Goal: Check status: Check status

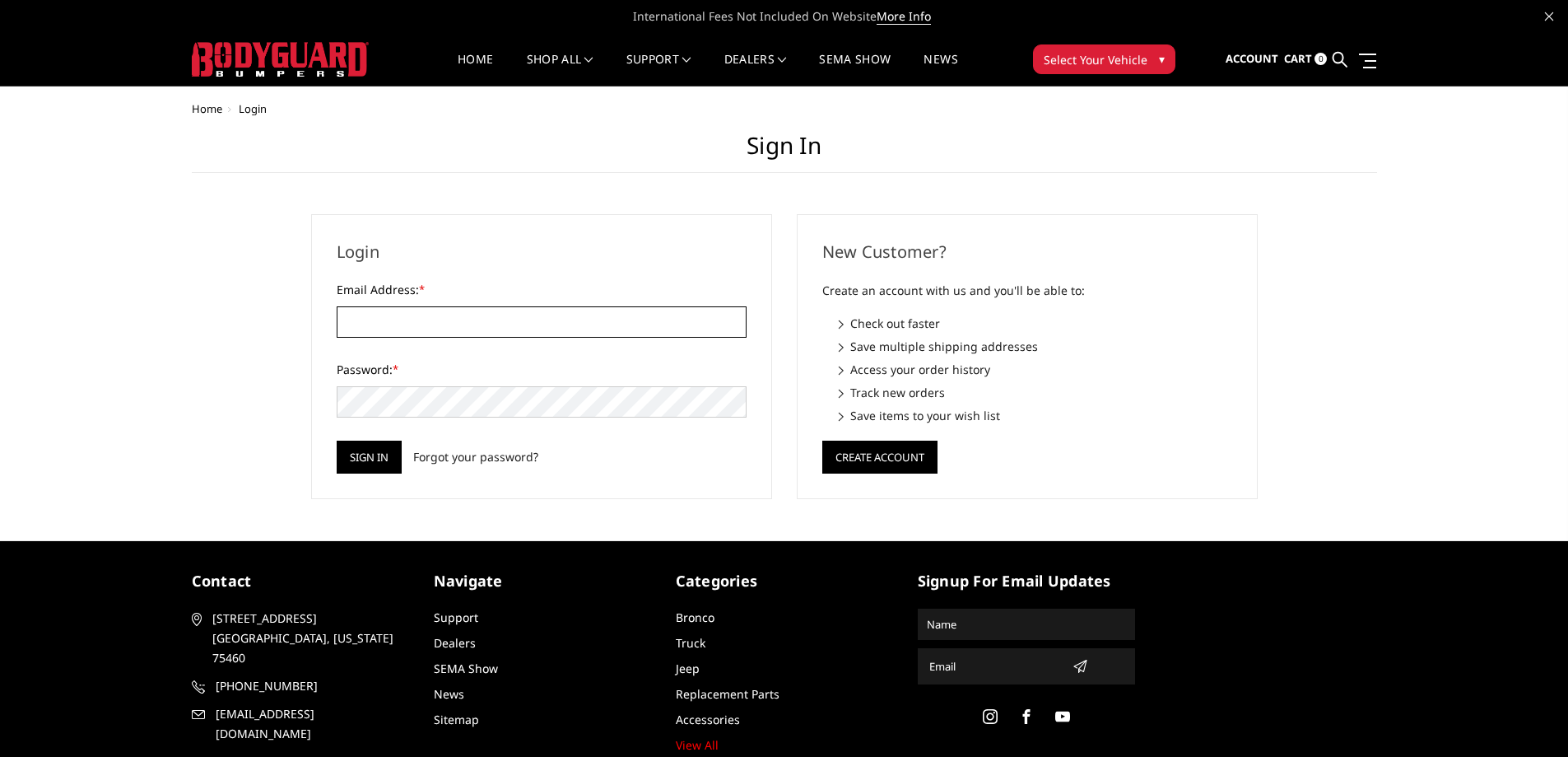
click at [424, 307] on input "Email Address: *" at bounding box center [542, 321] width 410 height 31
type input "jleigh6218@yahoo.com"
click at [337, 441] on input "Sign in" at bounding box center [369, 457] width 65 height 33
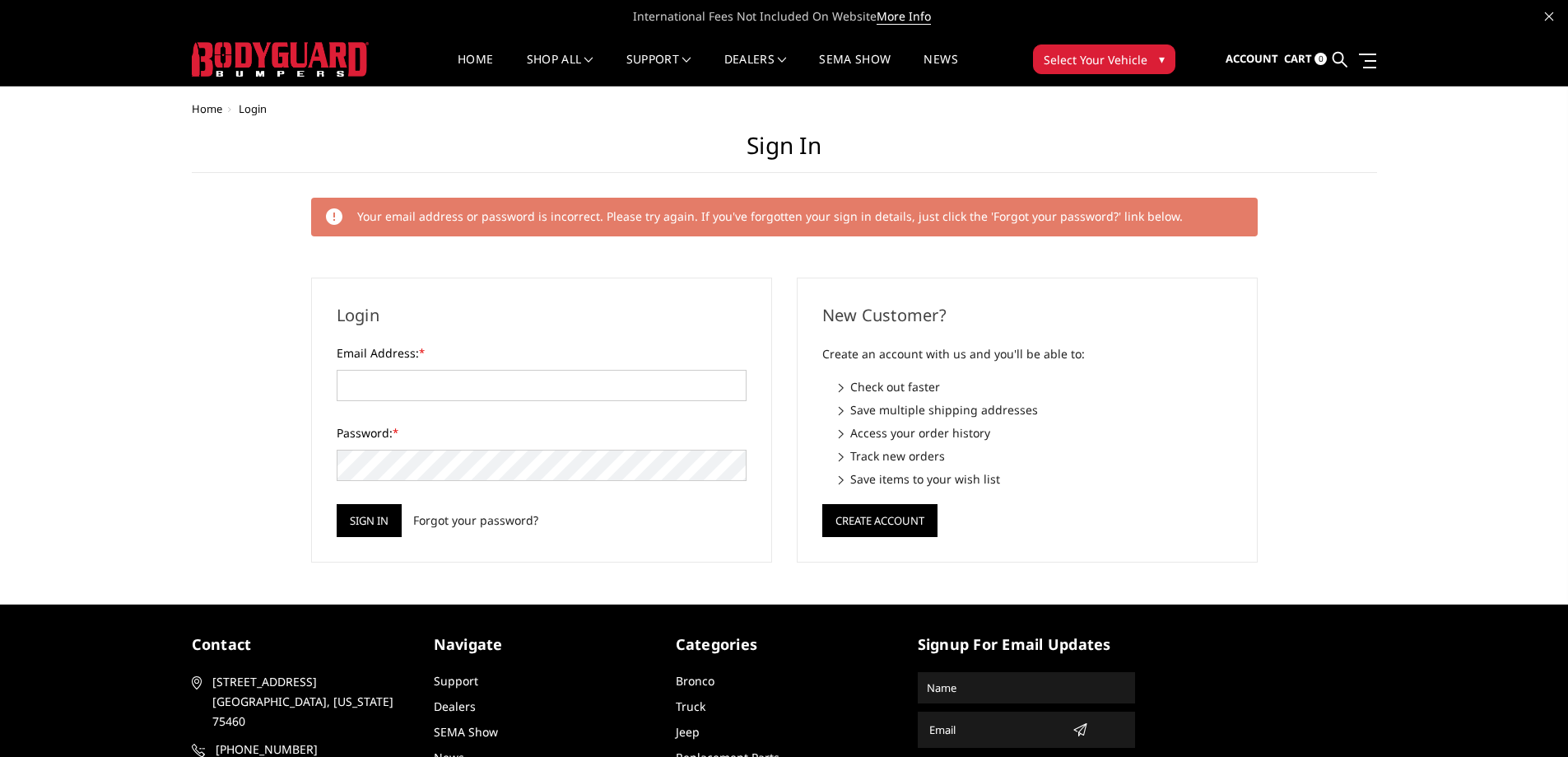
click at [440, 402] on form "Email Address: * Password: * Sign in Forgot your password?" at bounding box center [542, 441] width 410 height 193
click at [442, 382] on input "Email Address: *" at bounding box center [542, 385] width 410 height 31
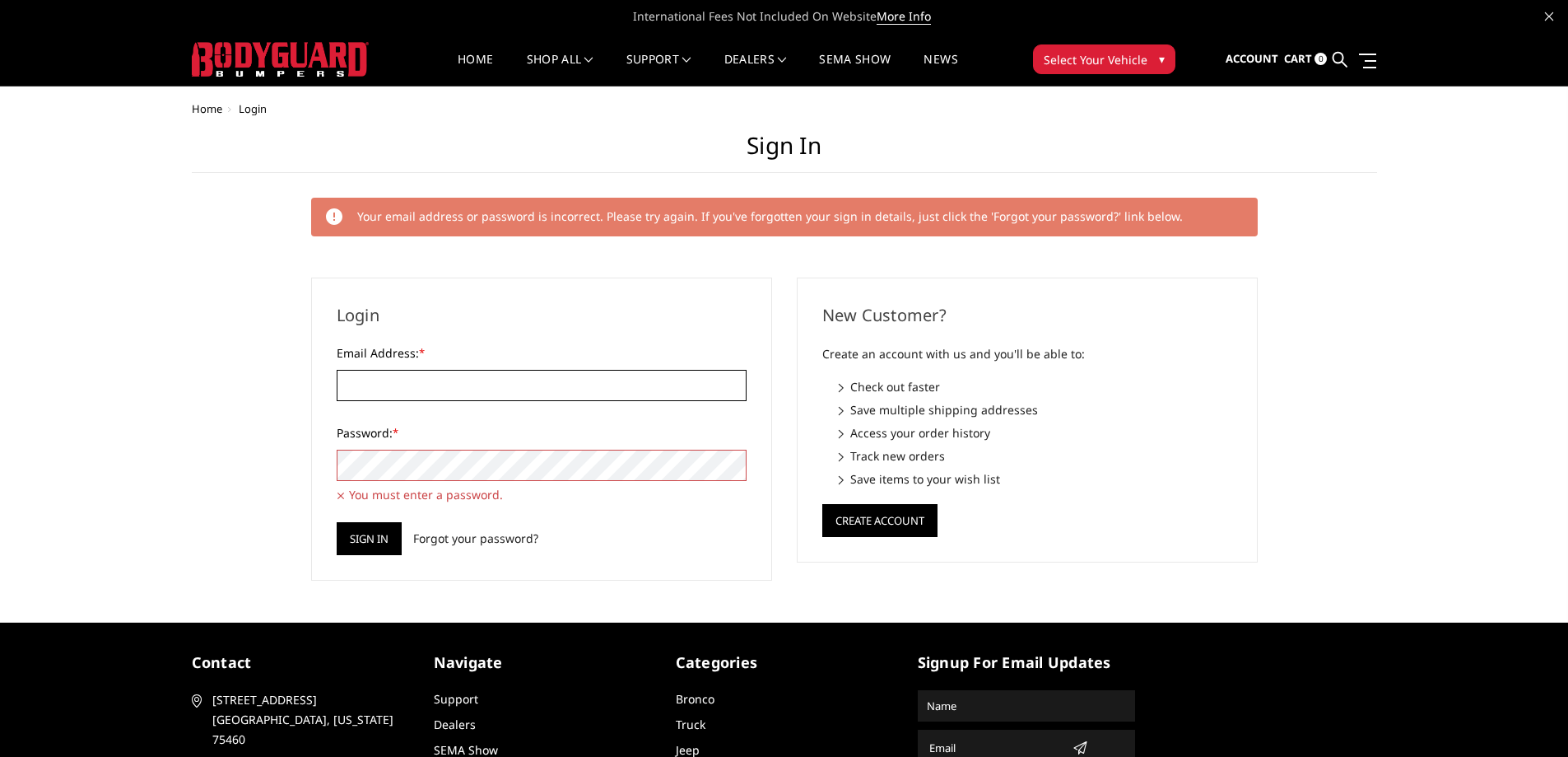
type input "jleigh6218@yahoo.com"
click at [453, 542] on link "Forgot your password?" at bounding box center [476, 537] width 125 height 17
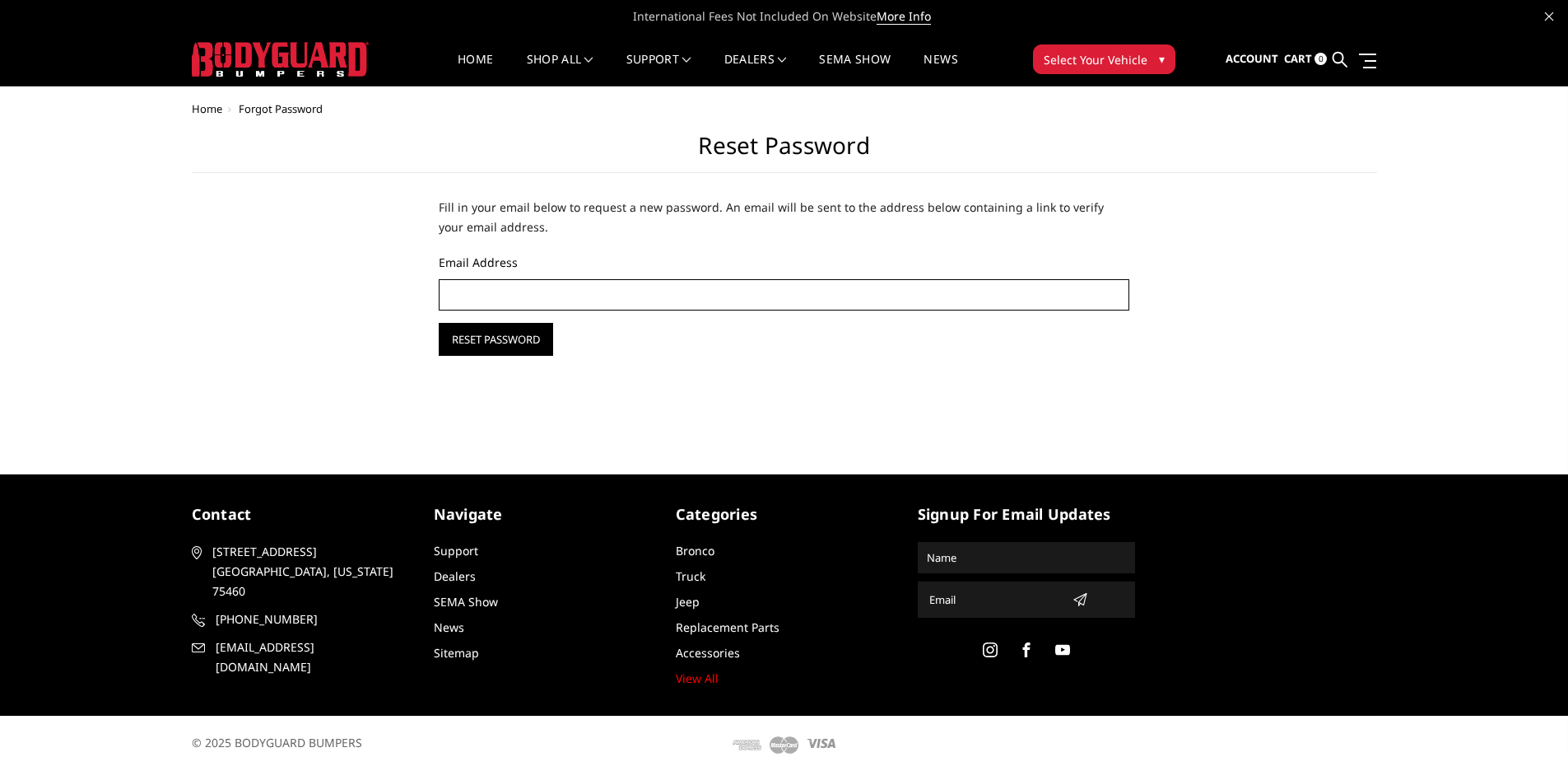
click at [515, 298] on input "Email Address" at bounding box center [784, 294] width 692 height 31
type input "jleigh6218@yahoo.com"
click at [541, 346] on input "Reset Password" at bounding box center [495, 339] width 114 height 33
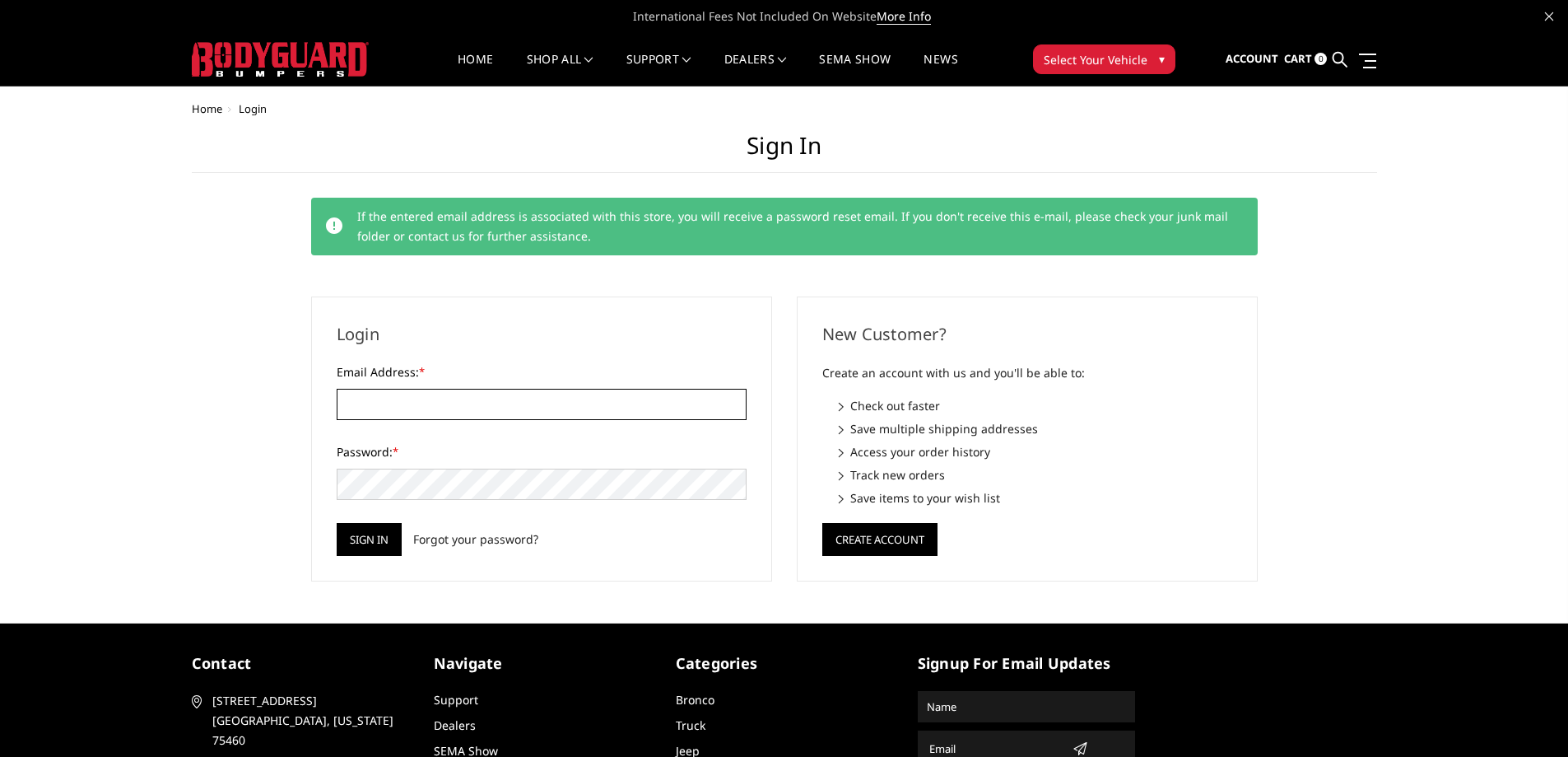
click at [457, 396] on input "Email Address: *" at bounding box center [542, 404] width 410 height 31
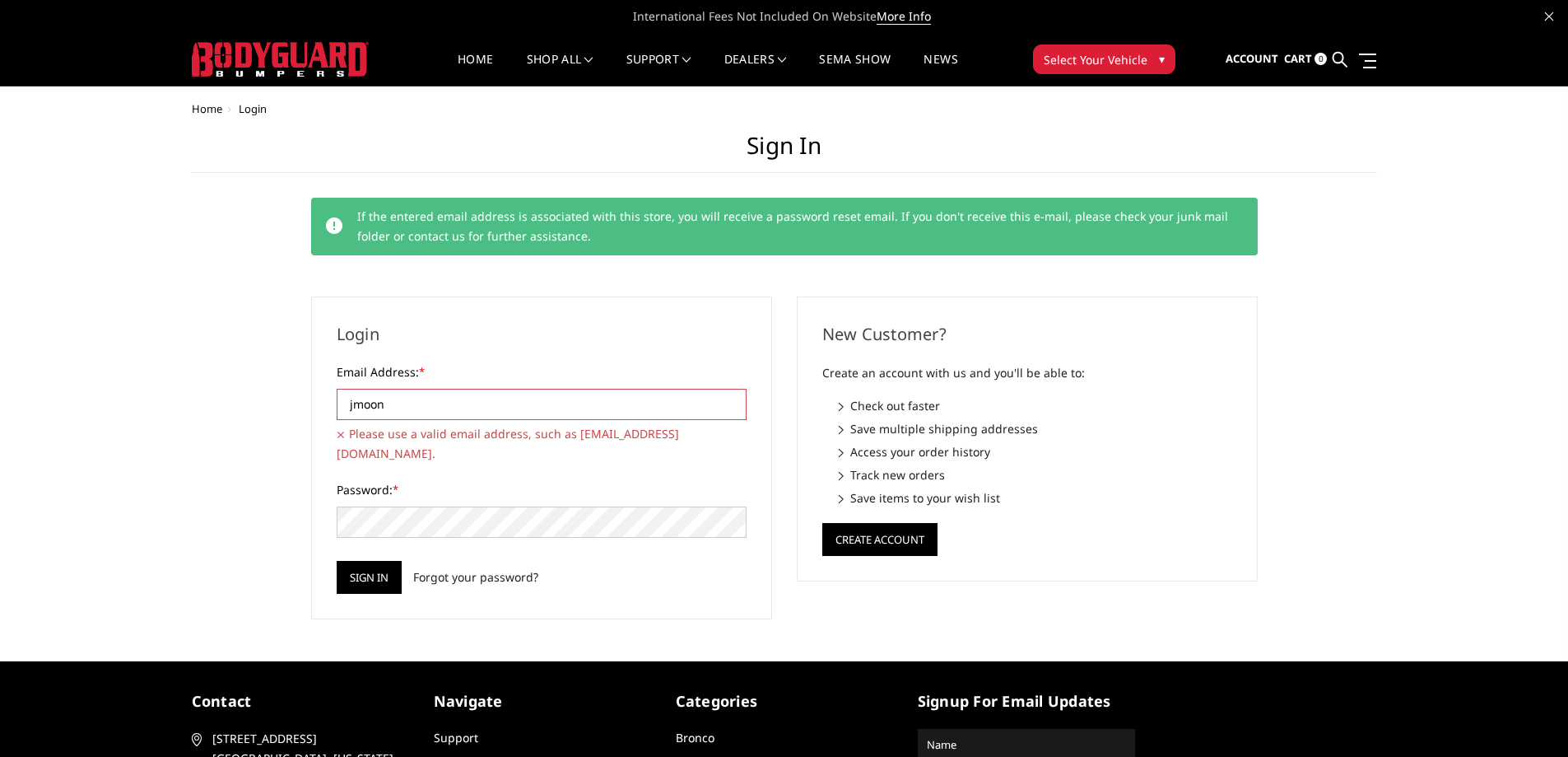
type input "[EMAIL_ADDRESS][DOMAIN_NAME]"
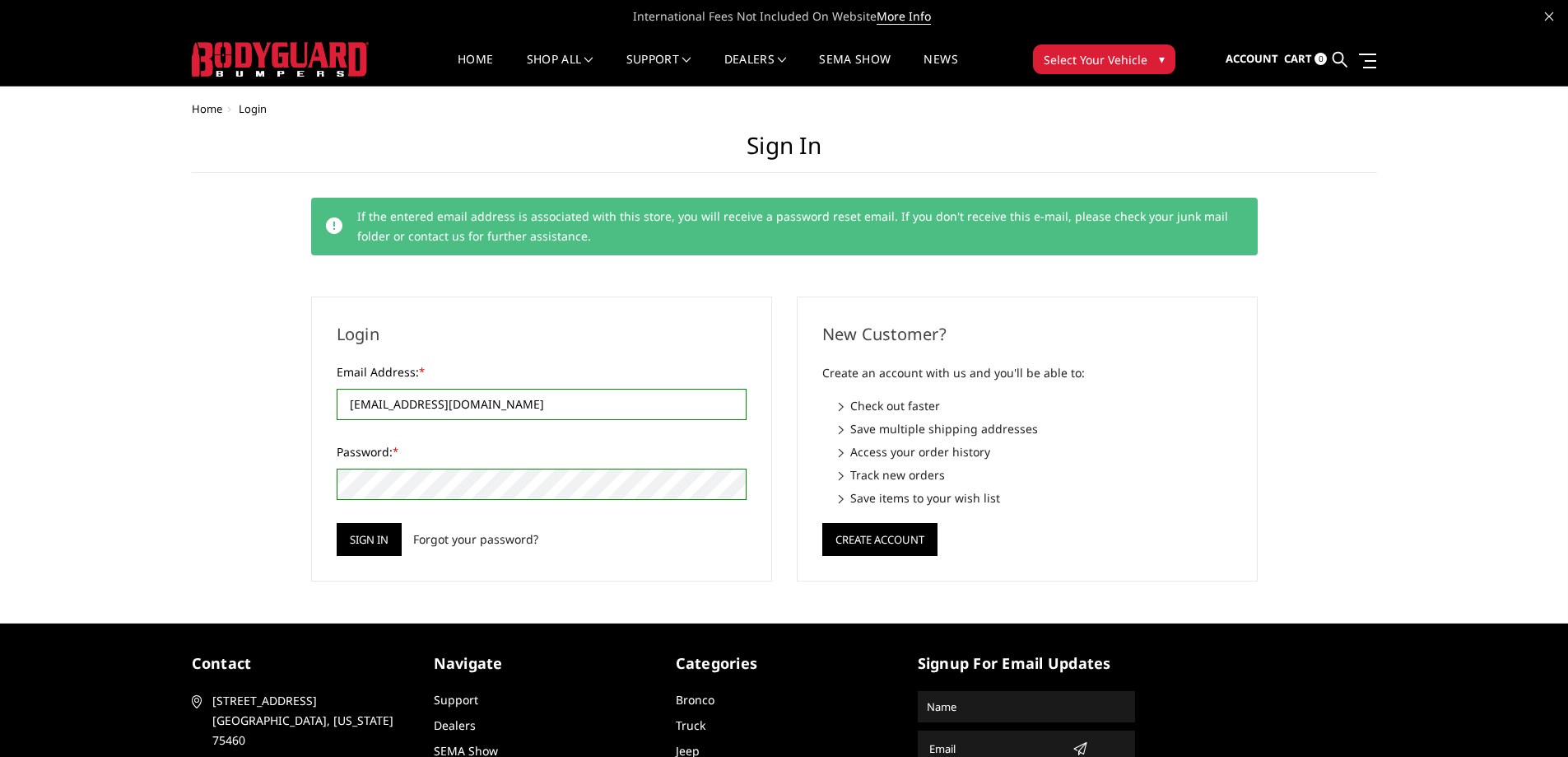
click at [337, 523] on input "Sign in" at bounding box center [369, 539] width 65 height 33
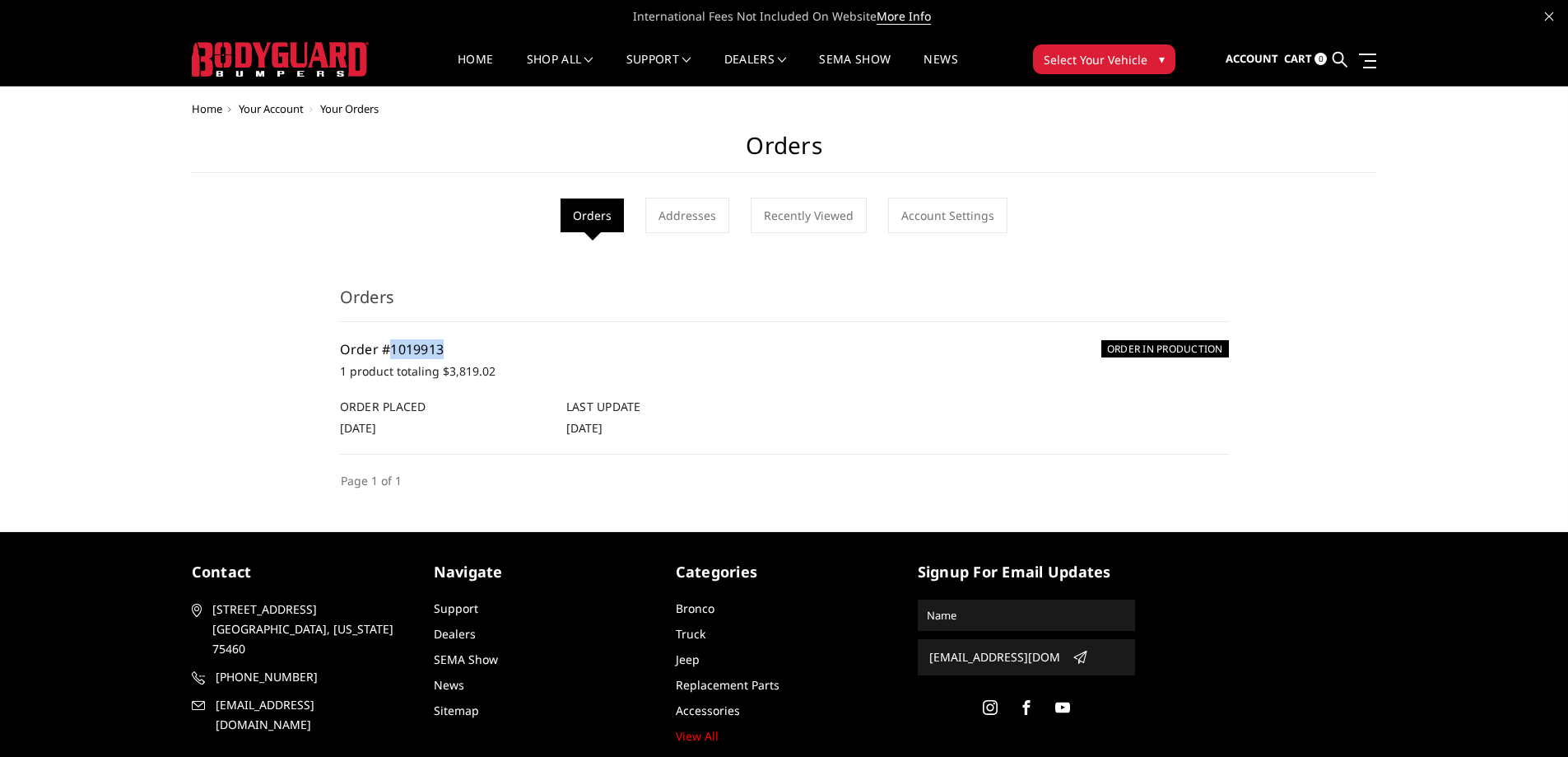
drag, startPoint x: 447, startPoint y: 346, endPoint x: 391, endPoint y: 352, distance: 56.3
click at [391, 352] on h5 "Order #1019913" at bounding box center [784, 349] width 889 height 20
copy link "1019913"
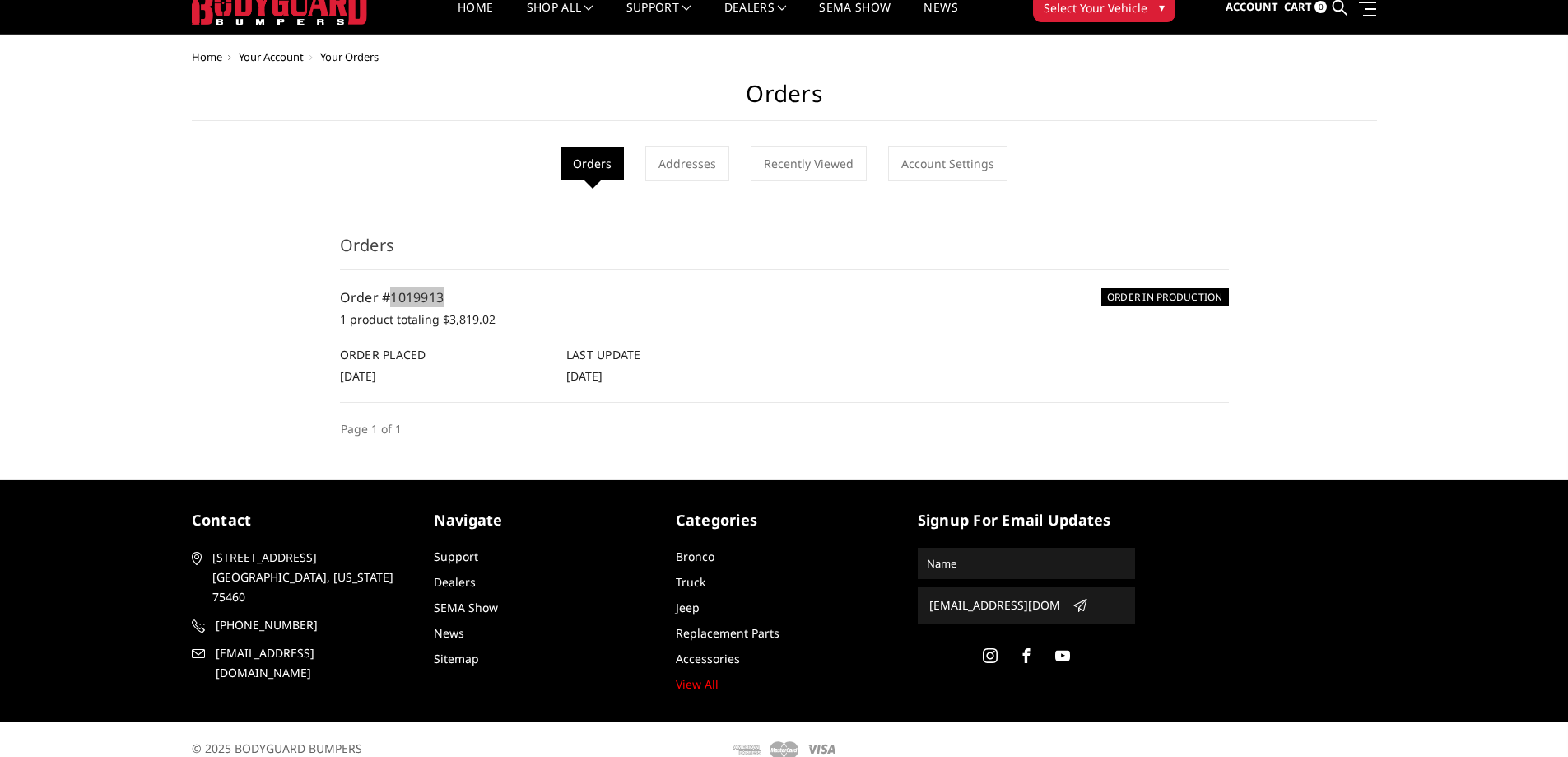
scroll to position [37, 0]
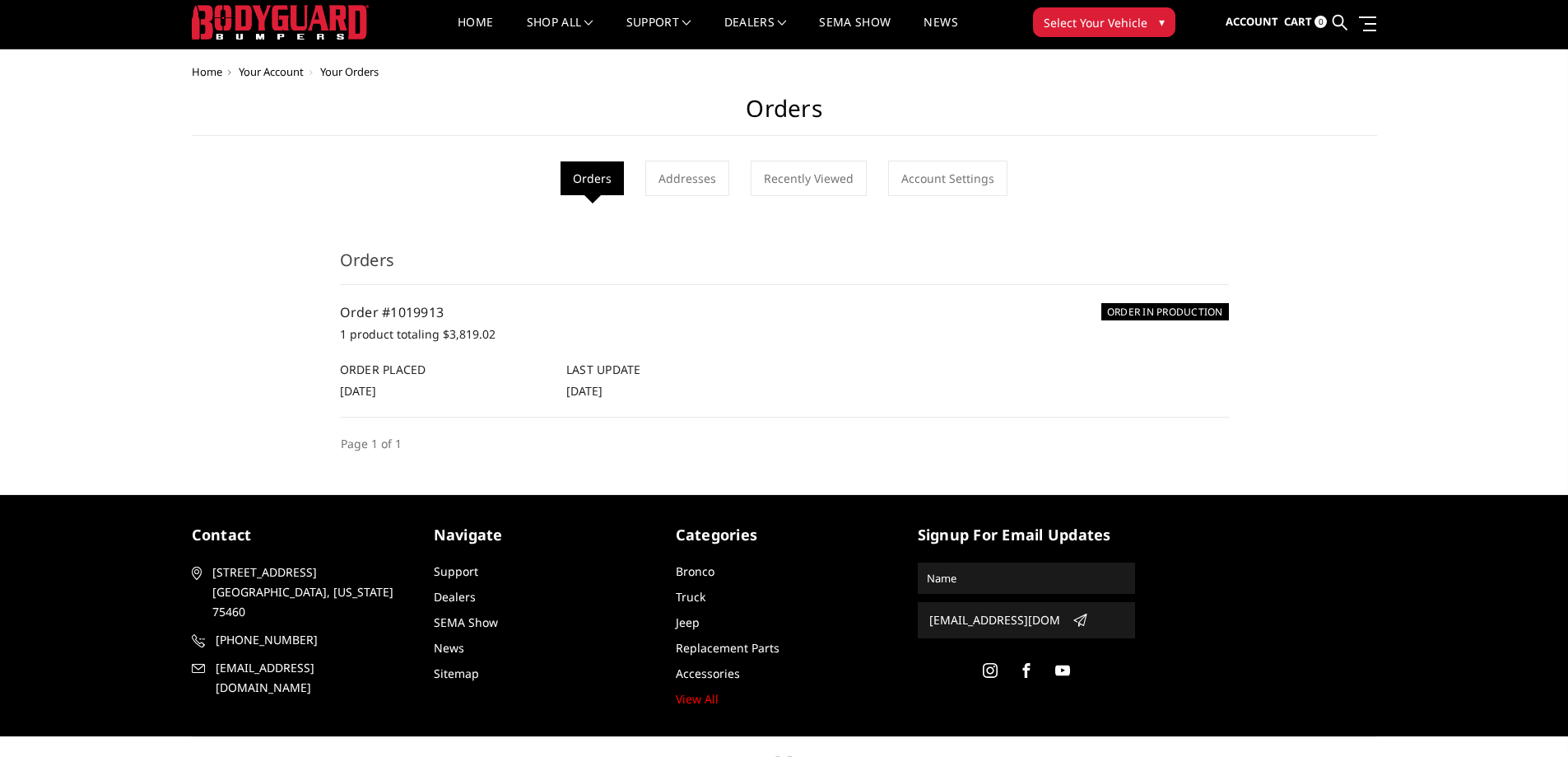
click at [1399, 82] on div "Home Your Account Your Orders Orders Orders Addresses Recently Viewed Account S…" at bounding box center [784, 259] width 1568 height 387
